Goal: Check status: Check status

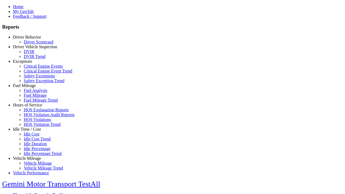
click at [31, 88] on link "Fuel Mileage" at bounding box center [24, 85] width 23 height 5
click at [35, 102] on link "Fuel Mileage Trend" at bounding box center [41, 100] width 34 height 5
select select "**********"
type input "**********"
